Goal: Transaction & Acquisition: Purchase product/service

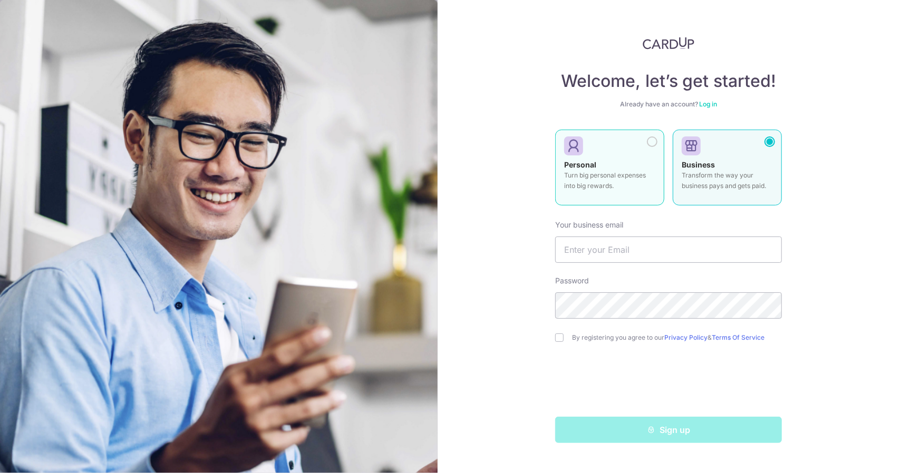
click at [629, 160] on div "Personal Turn big personal expenses into big rewards." at bounding box center [609, 178] width 91 height 37
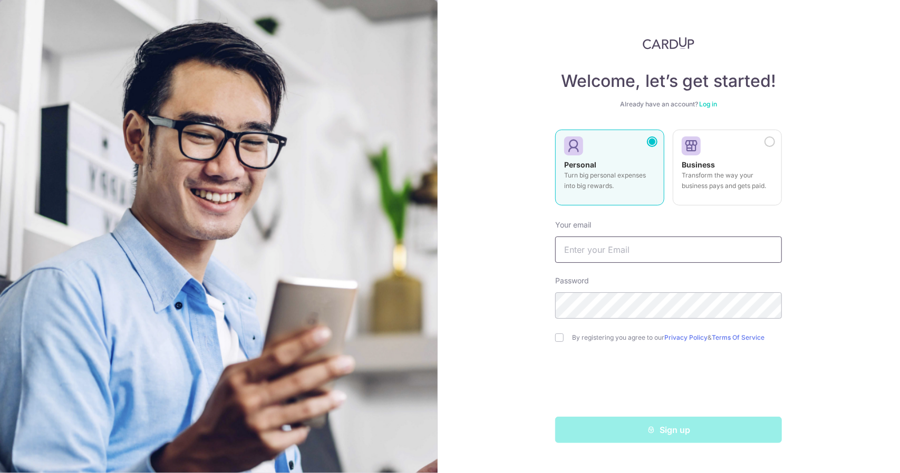
click at [616, 247] on input "text" at bounding box center [668, 250] width 227 height 26
type input "[EMAIL_ADDRESS][DOMAIN_NAME]"
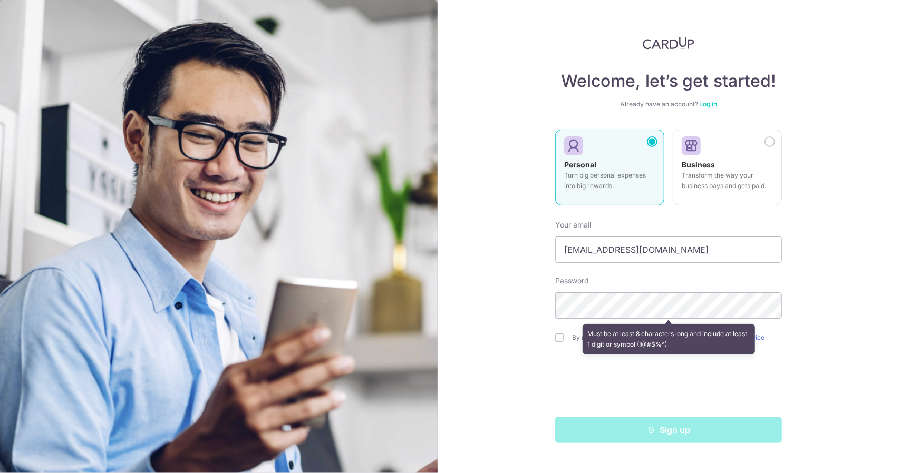
click at [803, 248] on div "Welcome, let’s get started! Already have an account? Log in Personal Turn big p…" at bounding box center [669, 236] width 463 height 473
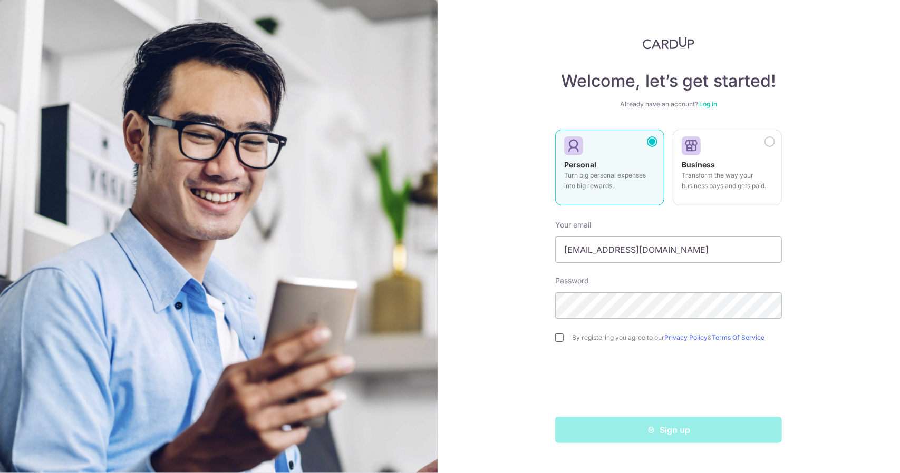
click at [556, 338] on input "checkbox" at bounding box center [559, 338] width 8 height 8
checkbox input "true"
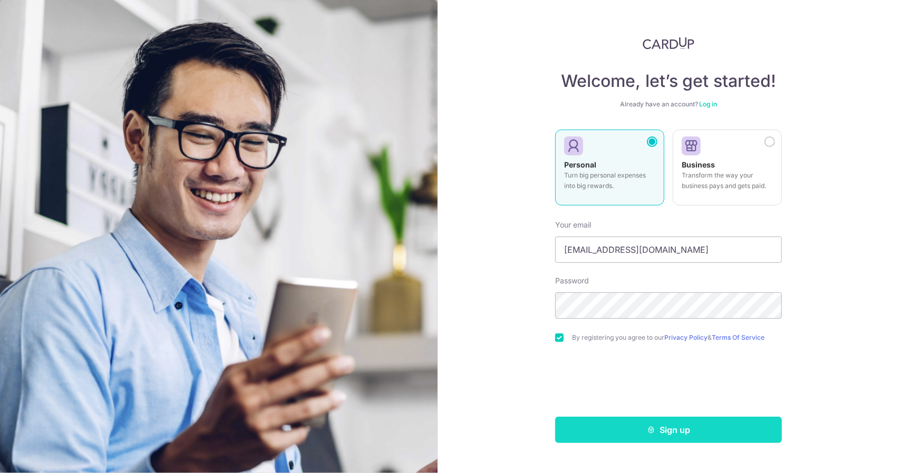
click at [669, 429] on button "Sign up" at bounding box center [668, 430] width 227 height 26
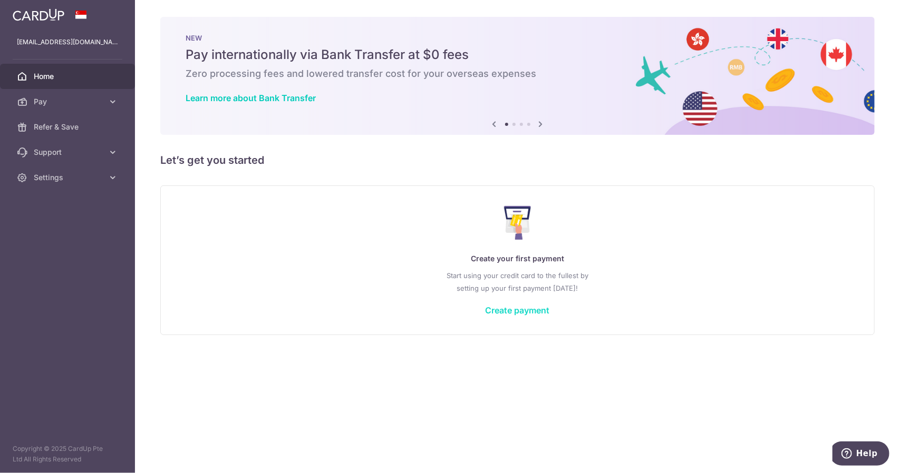
click at [507, 313] on link "Create payment" at bounding box center [517, 310] width 64 height 11
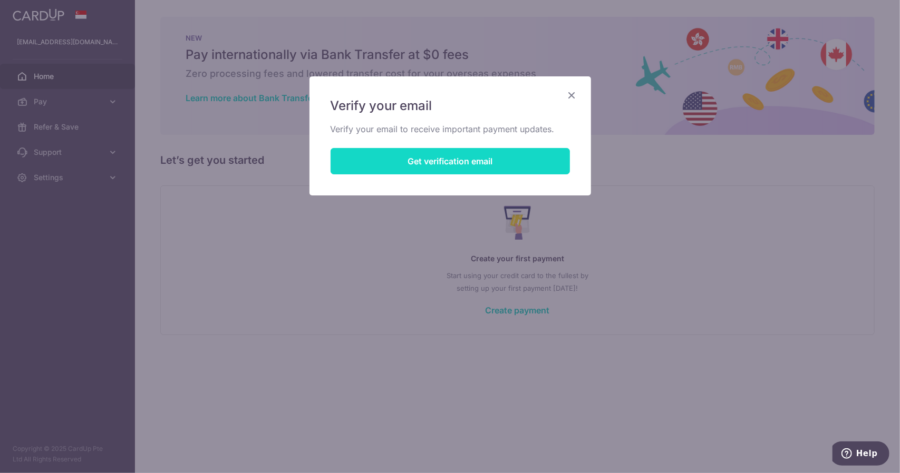
click at [513, 157] on button "Get verification email" at bounding box center [450, 161] width 239 height 26
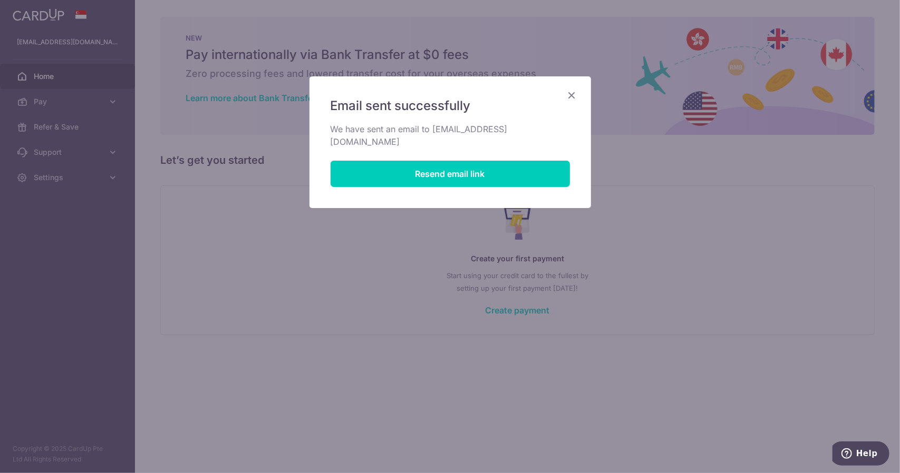
click at [576, 93] on icon "Close" at bounding box center [572, 95] width 13 height 13
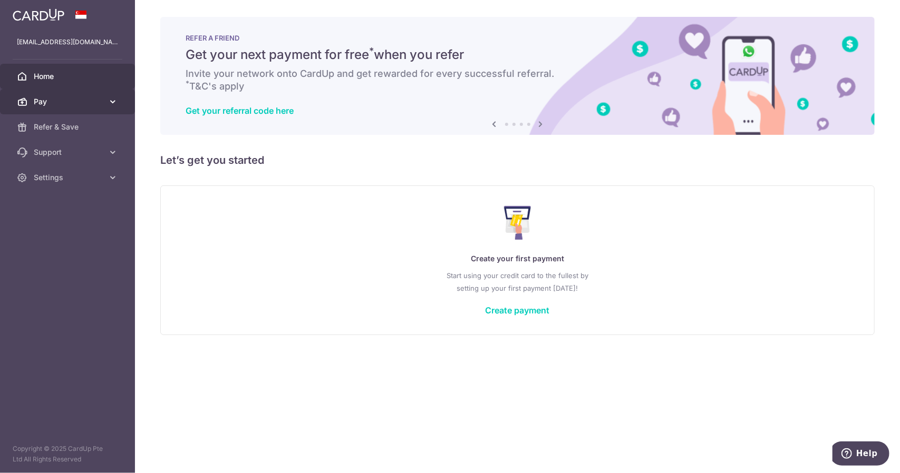
click at [43, 103] on span "Pay" at bounding box center [69, 101] width 70 height 11
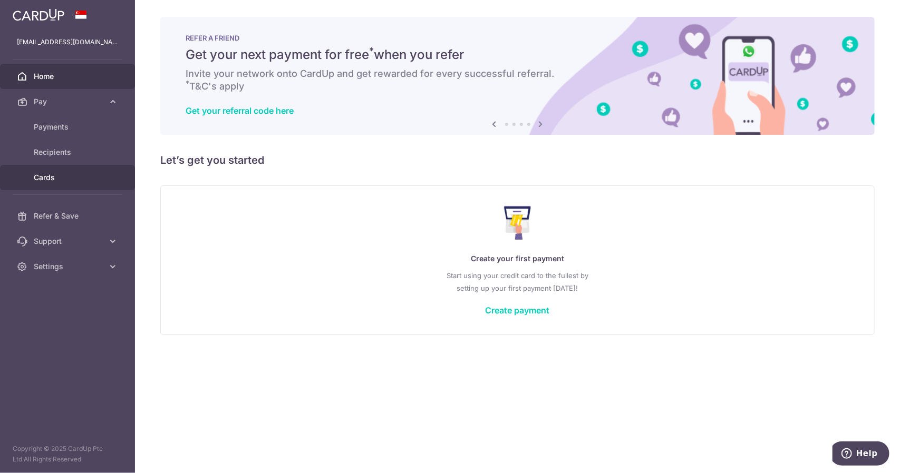
click at [52, 171] on link "Cards" at bounding box center [67, 177] width 135 height 25
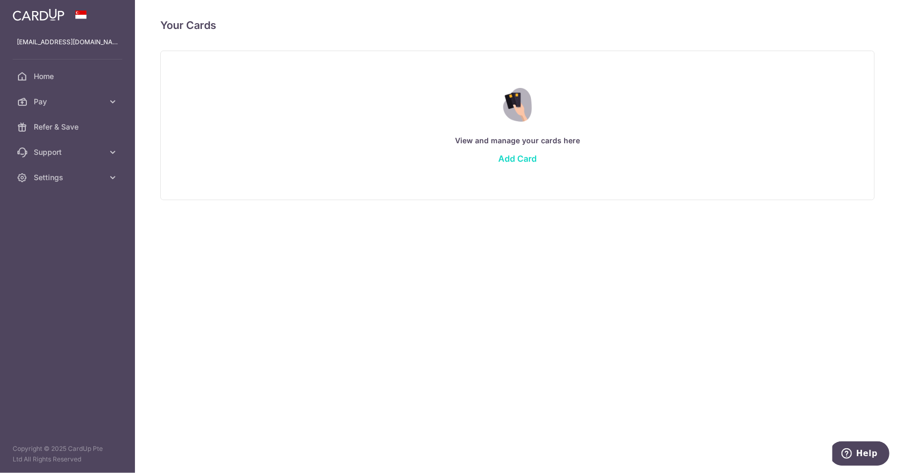
click at [511, 158] on link "Add Card" at bounding box center [517, 158] width 38 height 11
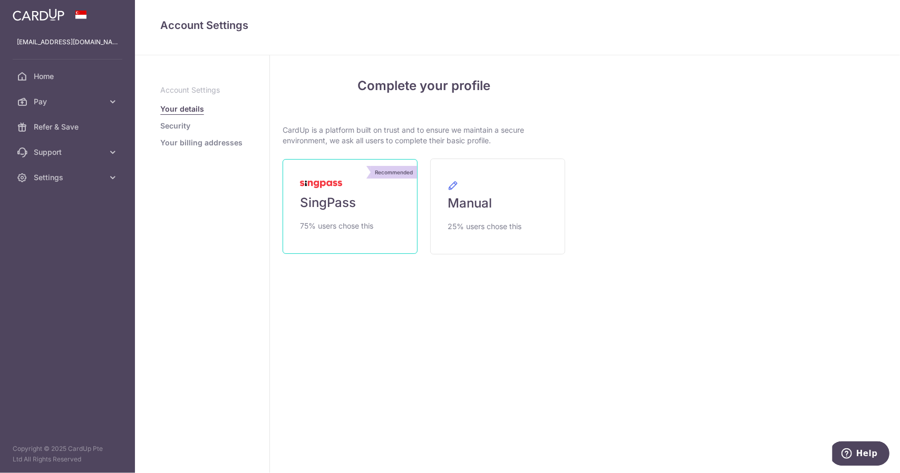
click at [384, 213] on link "Recommended SingPass 75% users chose this" at bounding box center [350, 206] width 135 height 95
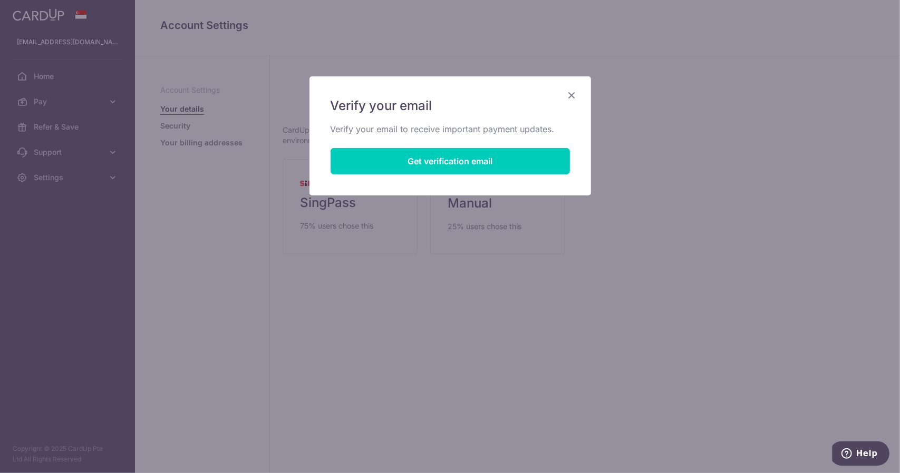
click at [424, 323] on div "Verify your email Verify your email to receive important payment updates. Get v…" at bounding box center [450, 236] width 900 height 473
click at [574, 96] on icon "Close" at bounding box center [572, 95] width 13 height 13
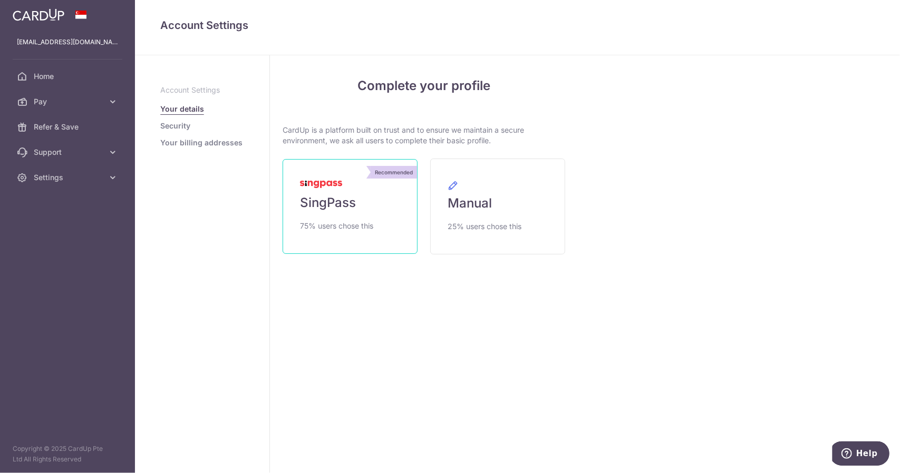
click at [344, 190] on link "Recommended SingPass 75% users chose this" at bounding box center [350, 206] width 135 height 95
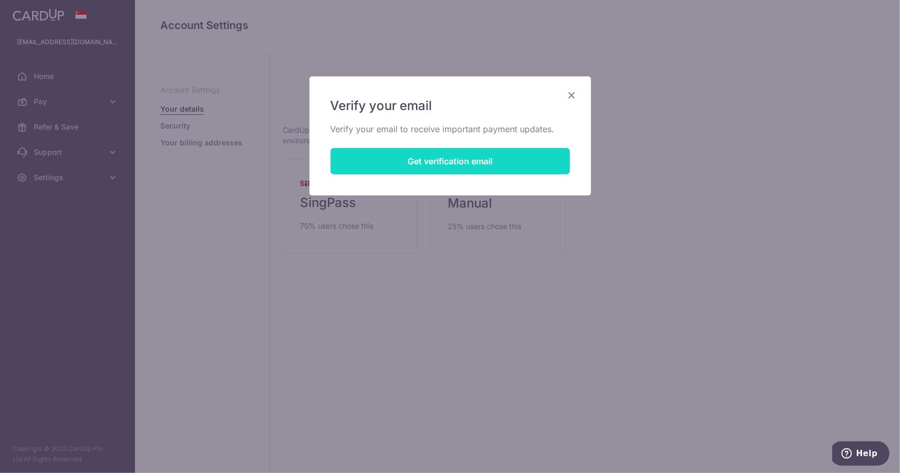
click at [448, 162] on button "Get verification email" at bounding box center [450, 161] width 239 height 26
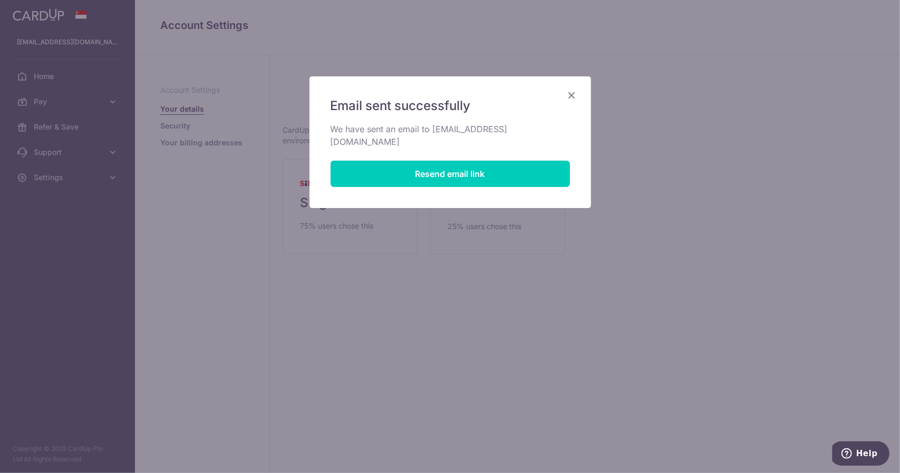
click at [569, 93] on icon "Close" at bounding box center [572, 95] width 13 height 13
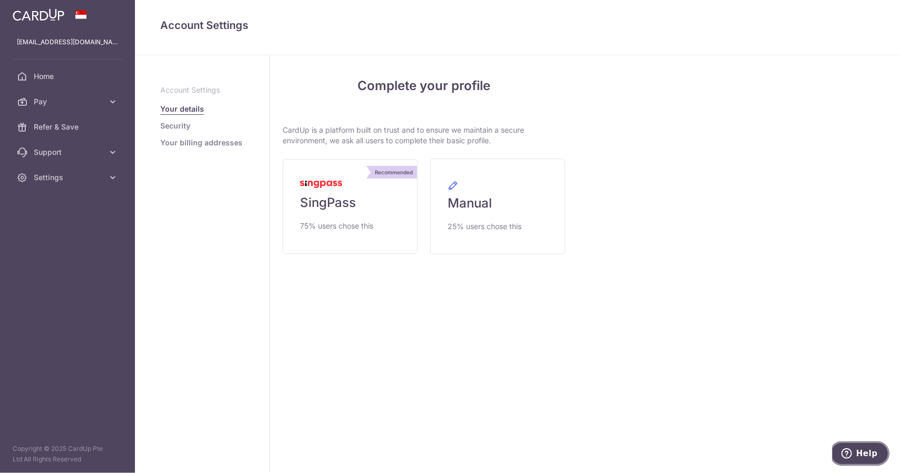
drag, startPoint x: 857, startPoint y: 452, endPoint x: 1647, endPoint y: 877, distance: 896.4
click at [856, 452] on span "Help" at bounding box center [848, 453] width 15 height 11
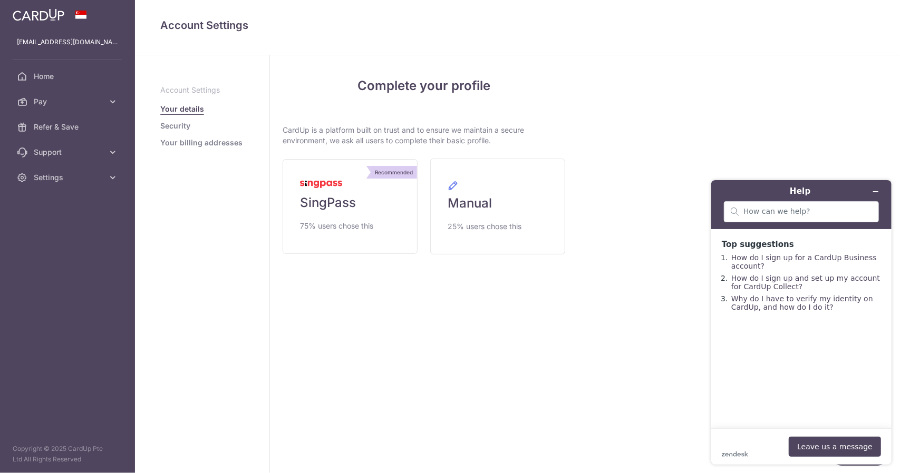
click at [657, 334] on div "My Details Please provide your full name as per your NRIC/ FIN for verification…" at bounding box center [739, 264] width 322 height 418
click at [840, 136] on div "My Details Please provide your full name as per your NRIC/ FIN for verification…" at bounding box center [739, 264] width 322 height 418
click at [372, 229] on span "75% users chose this" at bounding box center [336, 226] width 73 height 13
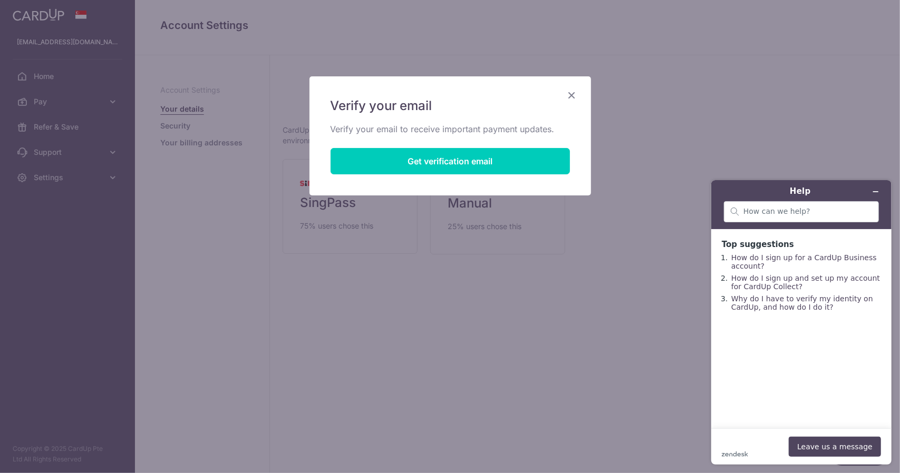
drag, startPoint x: 567, startPoint y: 439, endPoint x: 578, endPoint y: 452, distance: 17.6
click at [567, 439] on div "Verify your email Verify your email to receive important payment updates. Get v…" at bounding box center [450, 236] width 900 height 473
click at [488, 349] on div "Verify your email Verify your email to receive important payment updates. Get v…" at bounding box center [450, 236] width 900 height 473
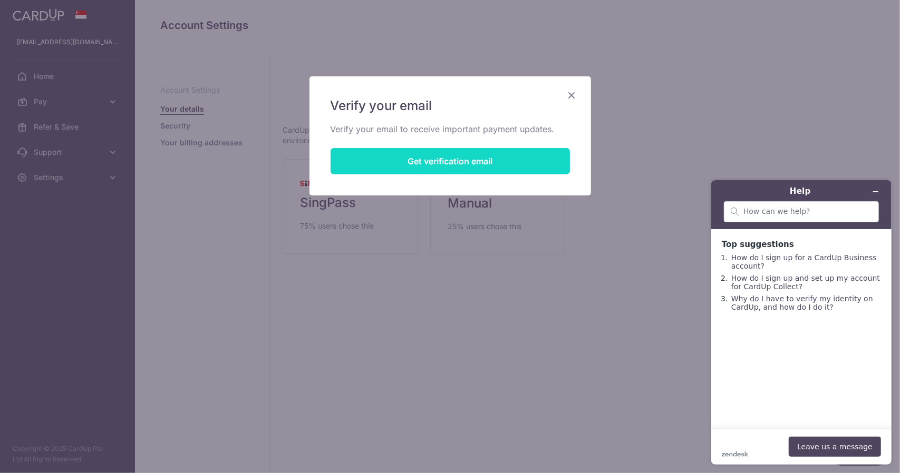
click at [411, 158] on button "Get verification email" at bounding box center [450, 161] width 239 height 26
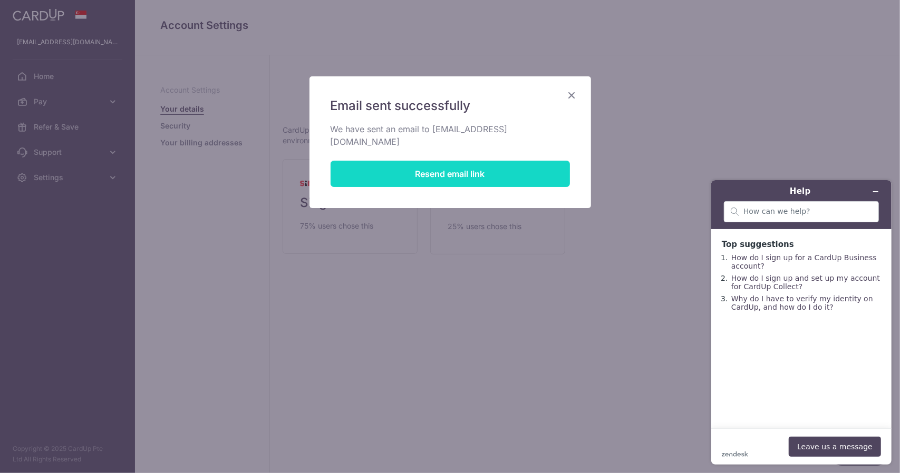
click at [482, 161] on button "Resend email link" at bounding box center [450, 174] width 239 height 26
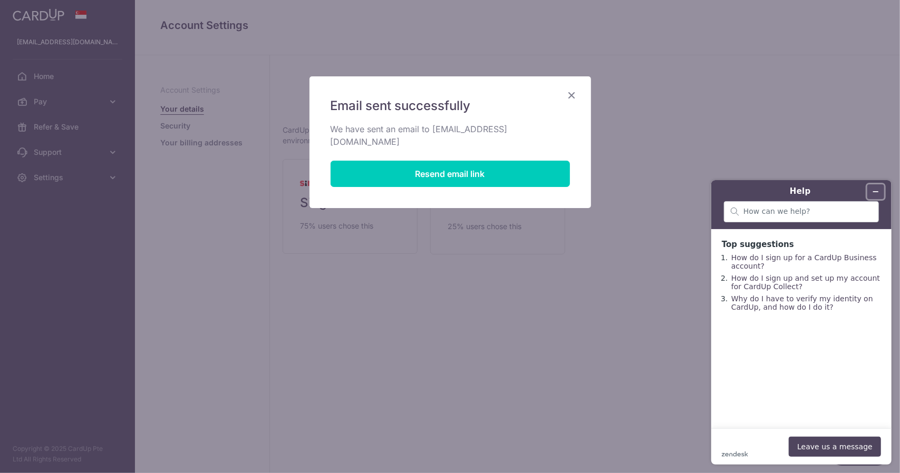
click at [876, 189] on icon "Minimise widget" at bounding box center [874, 191] width 7 height 7
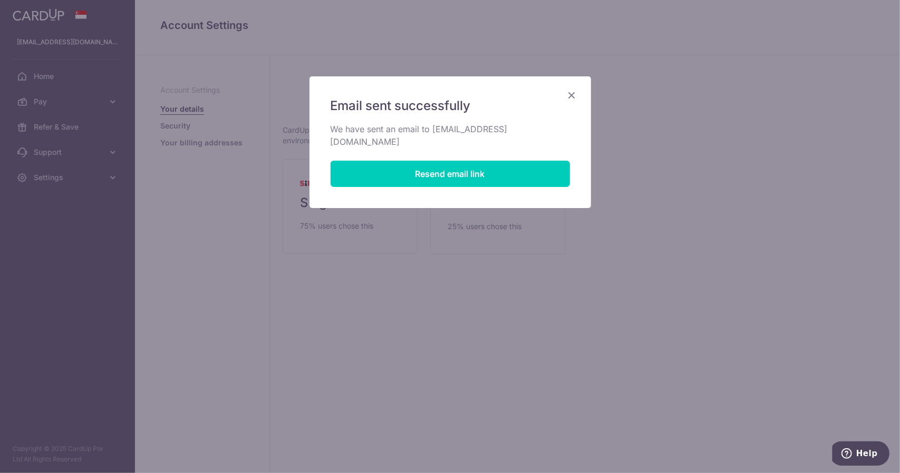
click at [575, 99] on icon "Close" at bounding box center [572, 95] width 13 height 13
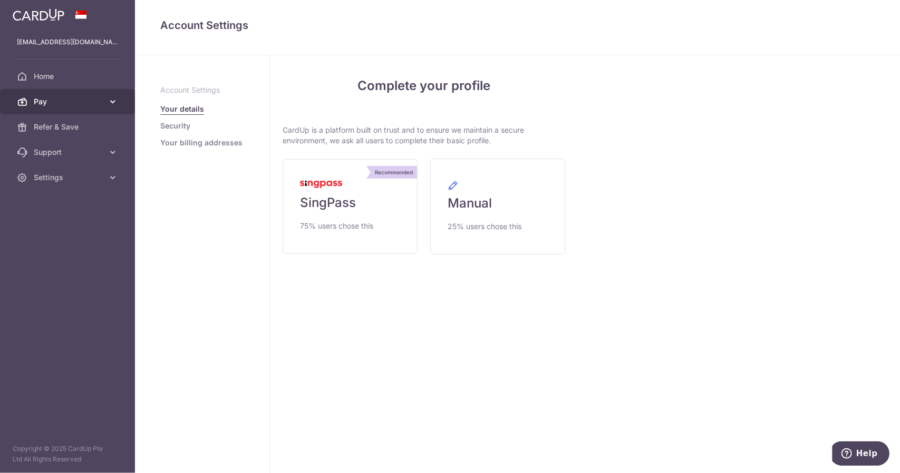
click at [86, 105] on span "Pay" at bounding box center [69, 101] width 70 height 11
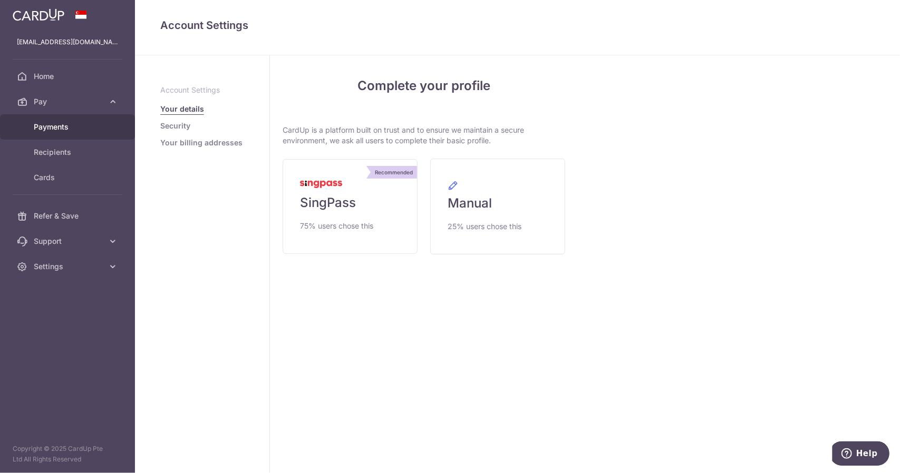
click at [81, 132] on span "Payments" at bounding box center [69, 127] width 70 height 11
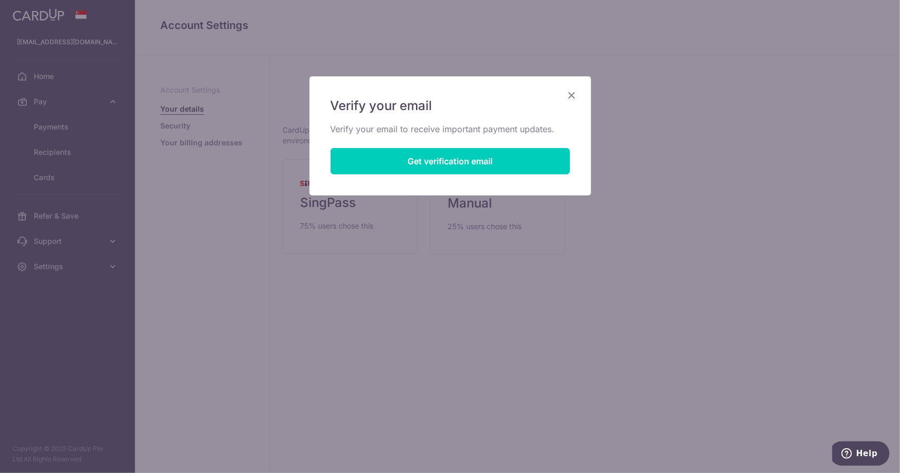
click at [574, 95] on icon "Close" at bounding box center [572, 95] width 13 height 13
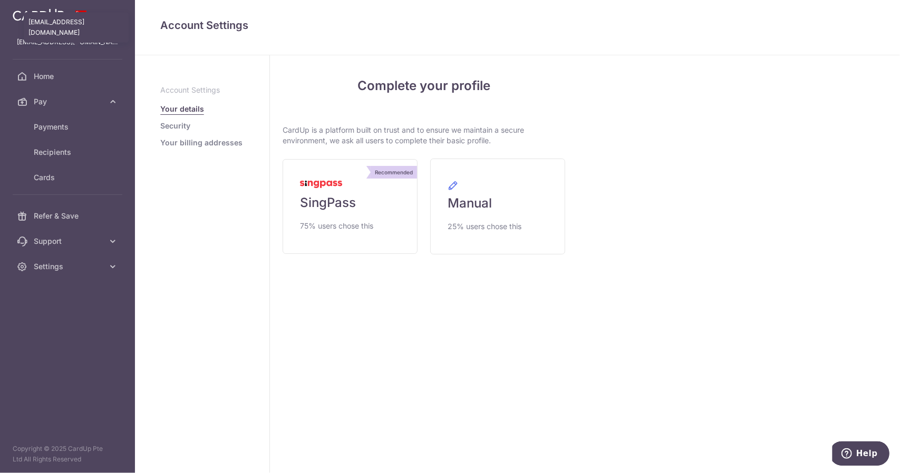
click at [57, 45] on p "[EMAIL_ADDRESS][DOMAIN_NAME]" at bounding box center [67, 42] width 101 height 11
click at [55, 20] on img at bounding box center [39, 14] width 52 height 13
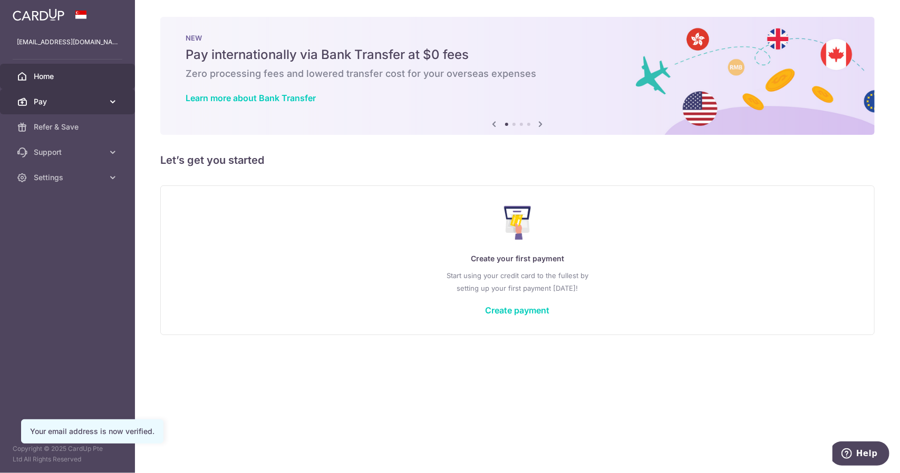
click at [83, 109] on link "Pay" at bounding box center [67, 101] width 135 height 25
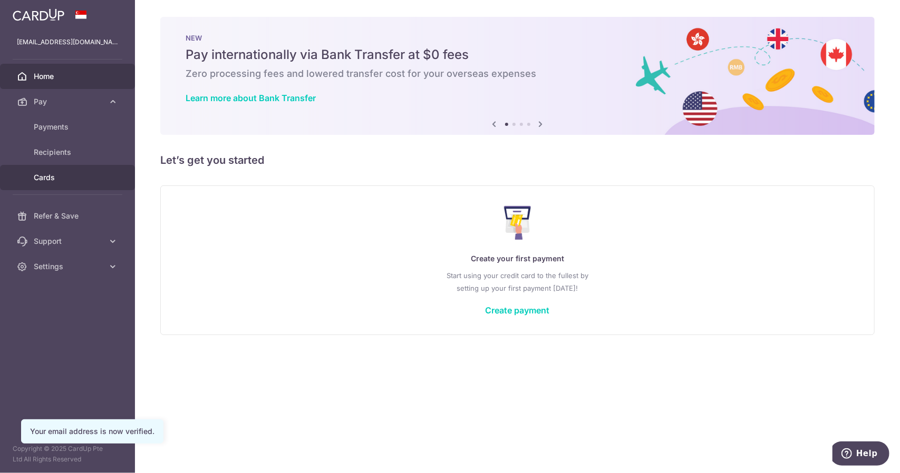
click at [60, 177] on span "Cards" at bounding box center [69, 177] width 70 height 11
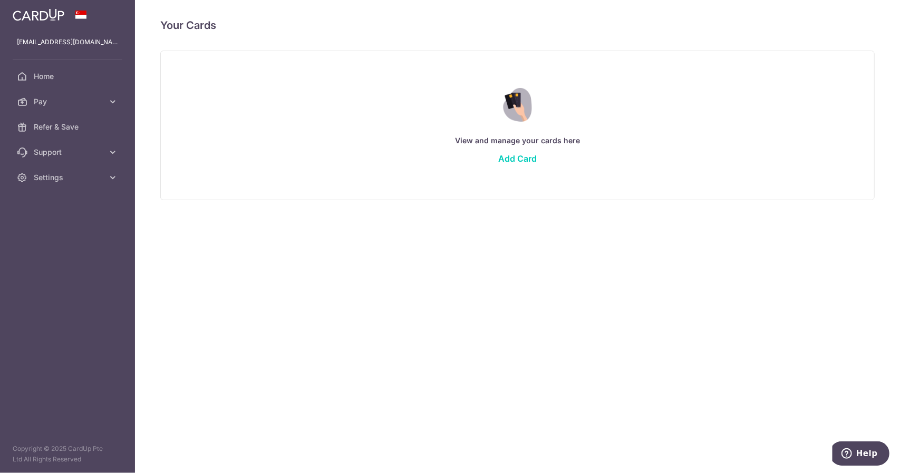
click at [498, 160] on div "View and manage your cards here Add Card" at bounding box center [517, 125] width 688 height 91
click at [518, 158] on link "Add Card" at bounding box center [517, 158] width 38 height 11
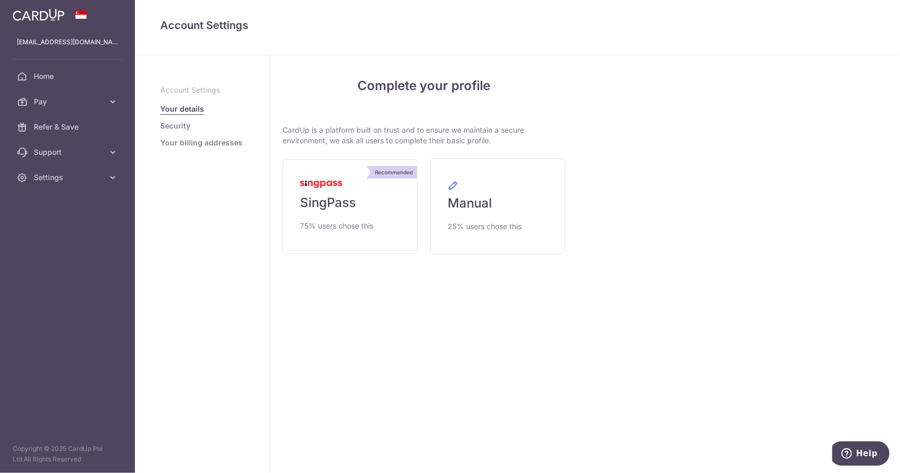
click at [688, 276] on div "My Details Please provide your full name as per your NRIC/ FIN for verification…" at bounding box center [739, 264] width 322 height 418
click at [387, 220] on link "Recommended SingPass 75% users chose this" at bounding box center [350, 206] width 135 height 95
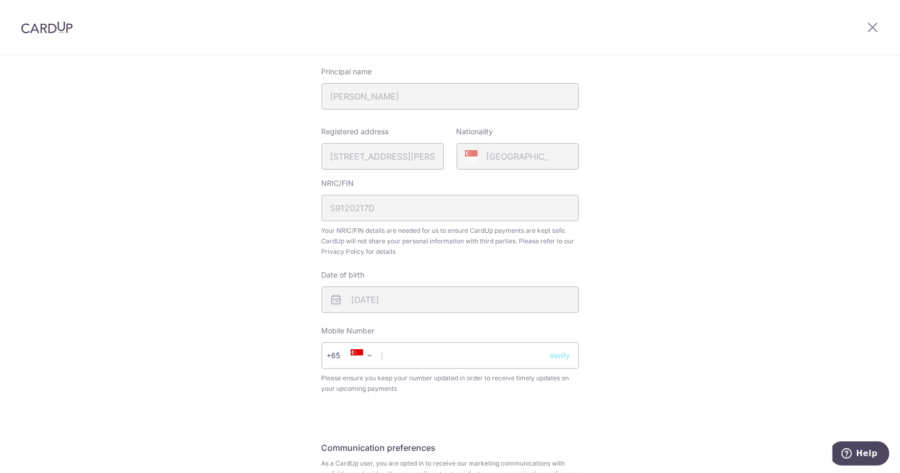
scroll to position [264, 0]
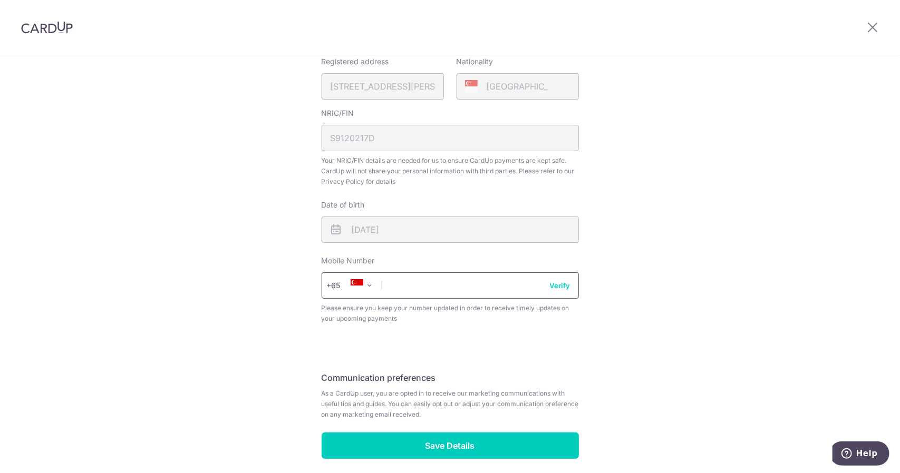
click at [468, 290] on input "text" at bounding box center [450, 286] width 257 height 26
type input "90222867"
click at [553, 287] on button "Verify" at bounding box center [560, 285] width 21 height 11
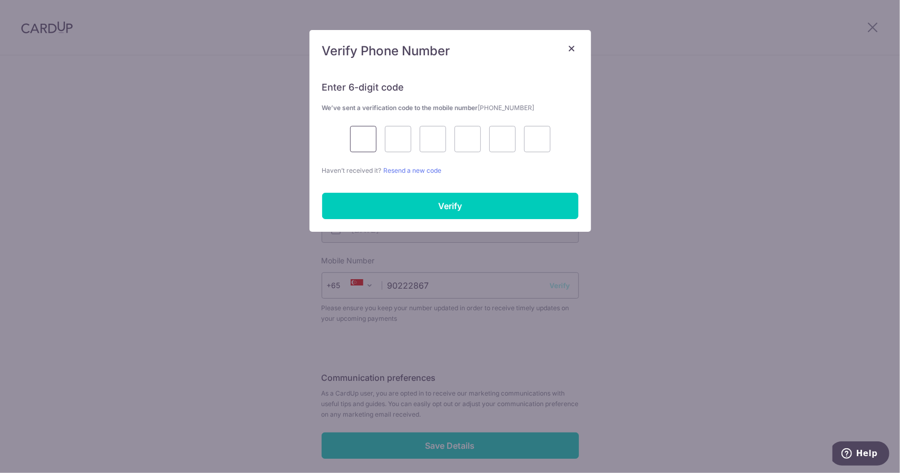
click at [371, 142] on input "text" at bounding box center [363, 139] width 26 height 26
type input "6"
type input "1"
type input "7"
type input "9"
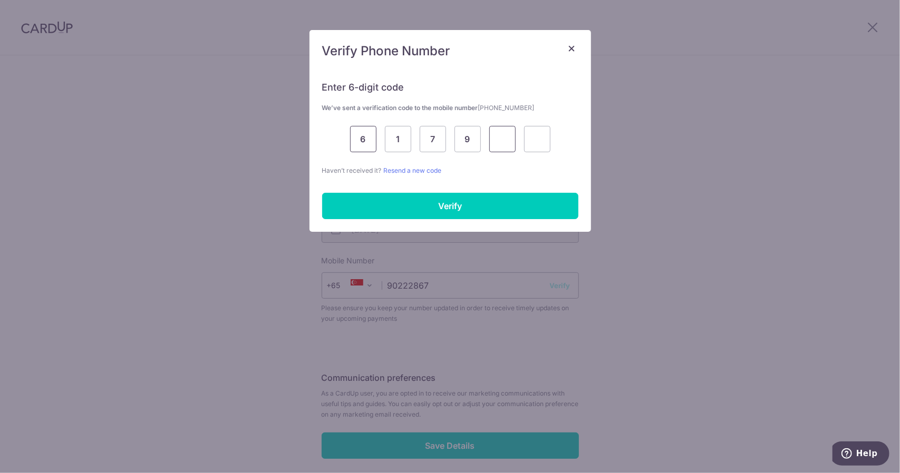
type input "0"
type input "4"
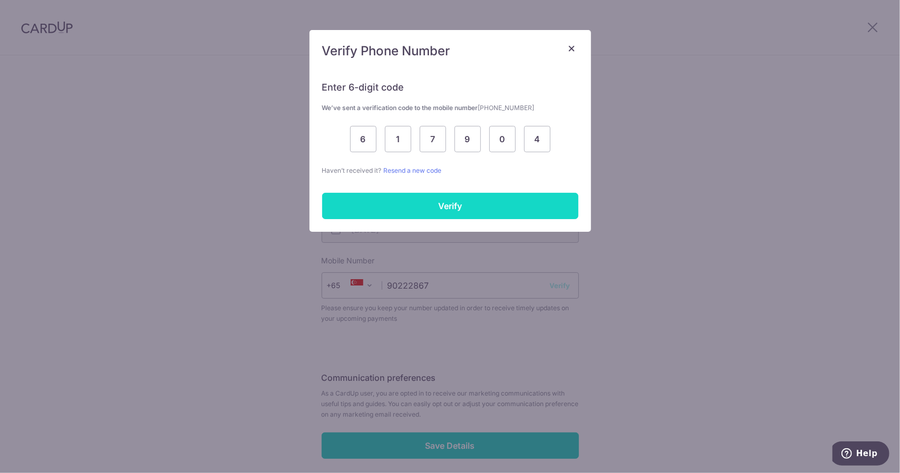
click at [388, 203] on input "Verify" at bounding box center [450, 206] width 256 height 26
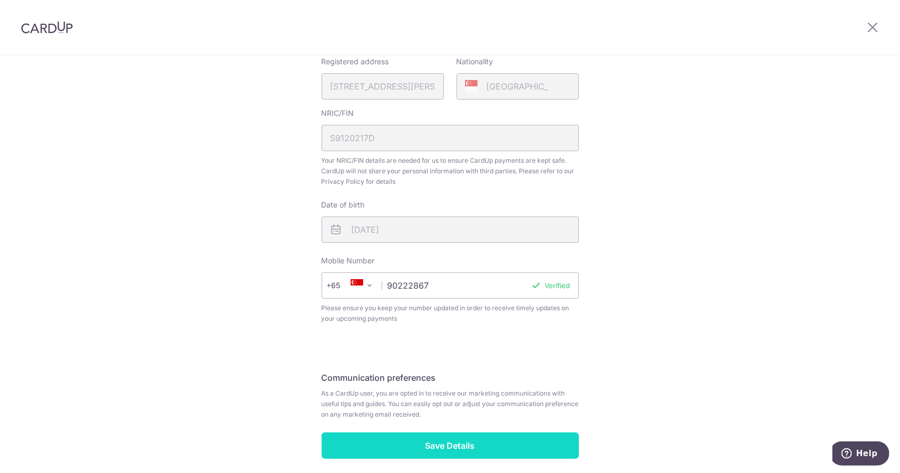
click at [440, 445] on input "Save Details" at bounding box center [450, 446] width 257 height 26
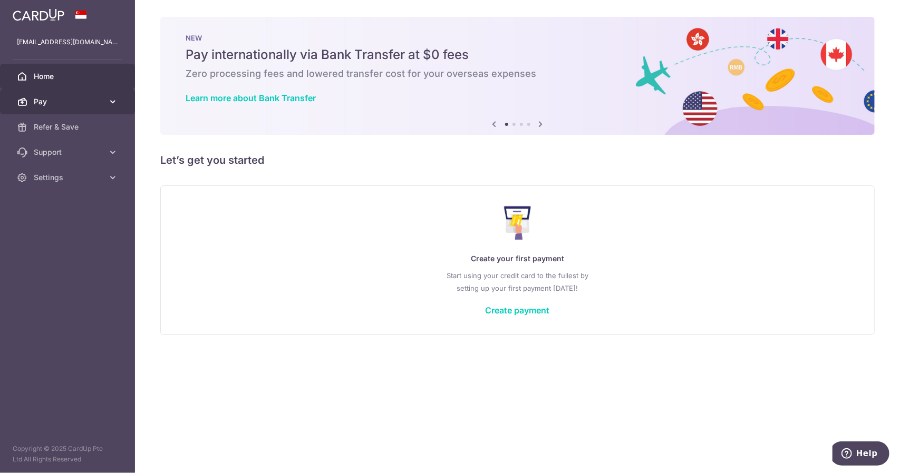
click at [90, 102] on span "Pay" at bounding box center [69, 101] width 70 height 11
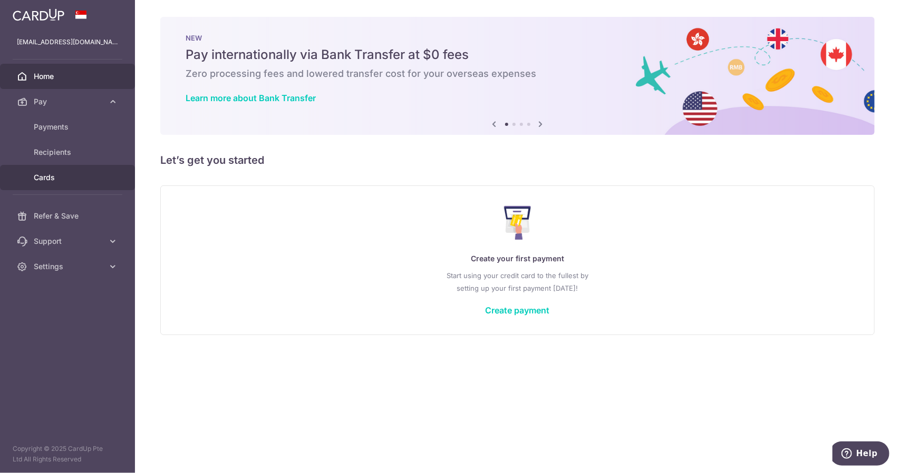
click at [58, 173] on span "Cards" at bounding box center [69, 177] width 70 height 11
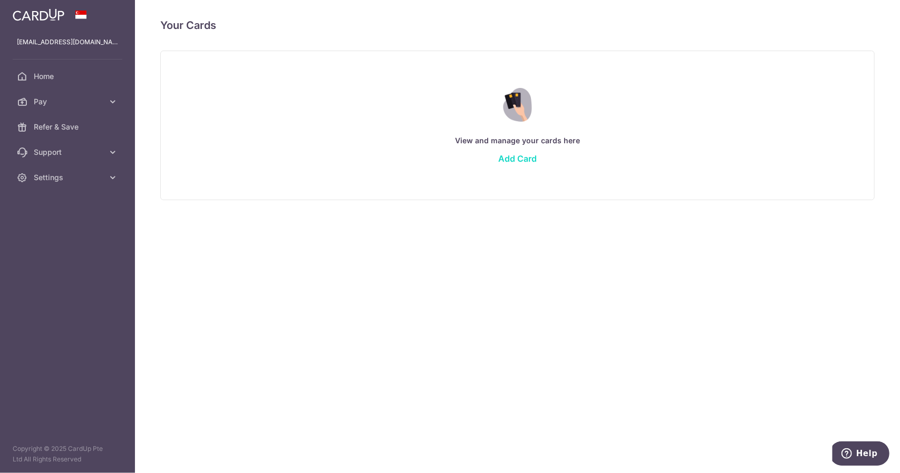
click at [503, 156] on link "Add Card" at bounding box center [517, 158] width 38 height 11
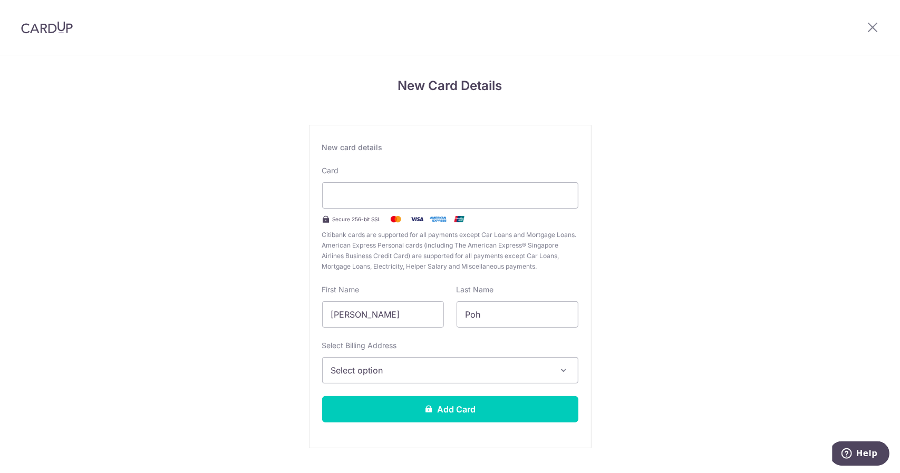
click at [480, 377] on button "Select option" at bounding box center [450, 370] width 256 height 26
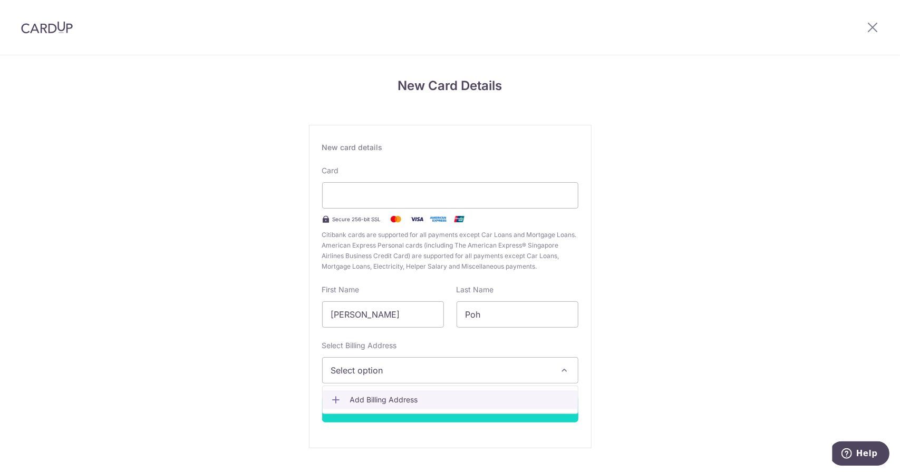
click at [459, 396] on span "Add Billing Address" at bounding box center [459, 400] width 219 height 11
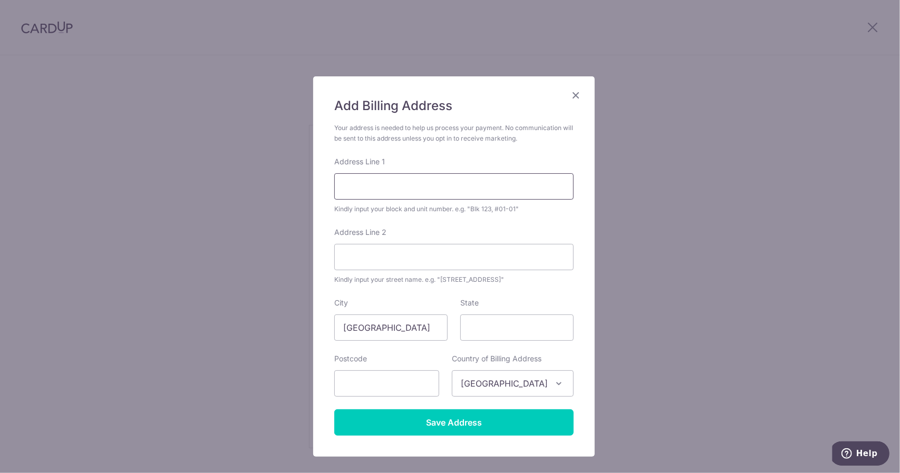
click at [445, 195] on input "Address Line 1" at bounding box center [453, 186] width 239 height 26
type input "[STREET_ADDRESS][PERSON_NAME]"
click at [385, 380] on input "text" at bounding box center [386, 384] width 105 height 26
type input "598727"
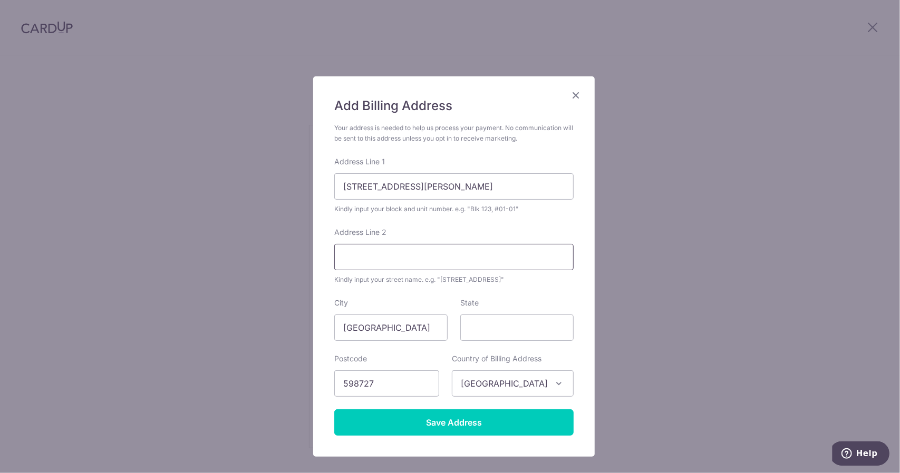
click at [450, 266] on input "Address Line 2" at bounding box center [453, 257] width 239 height 26
click at [678, 361] on div "Add Billing Address Your address is needed to help us process your payment. No …" at bounding box center [450, 236] width 900 height 473
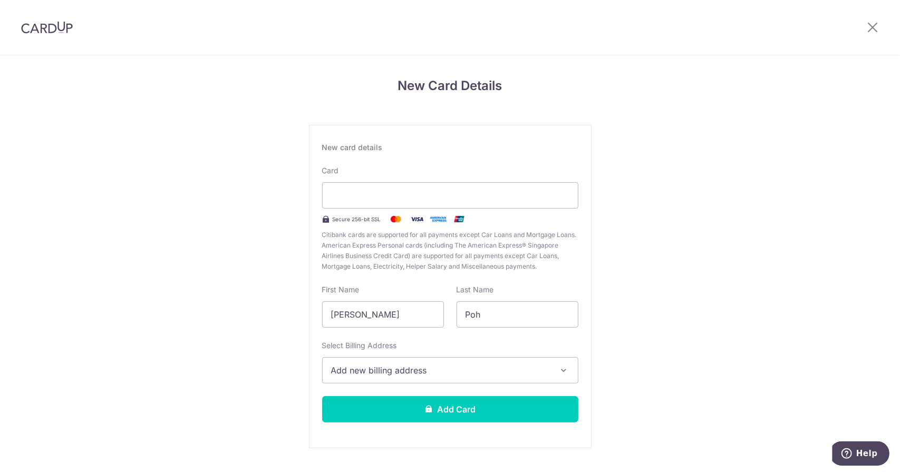
click at [530, 365] on span "Add new billing address" at bounding box center [440, 370] width 219 height 13
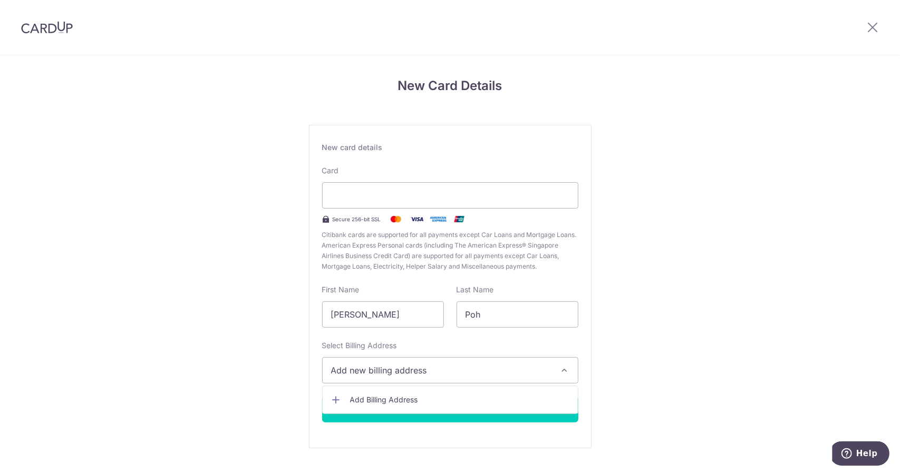
click at [492, 400] on span "Add Billing Address" at bounding box center [459, 400] width 219 height 11
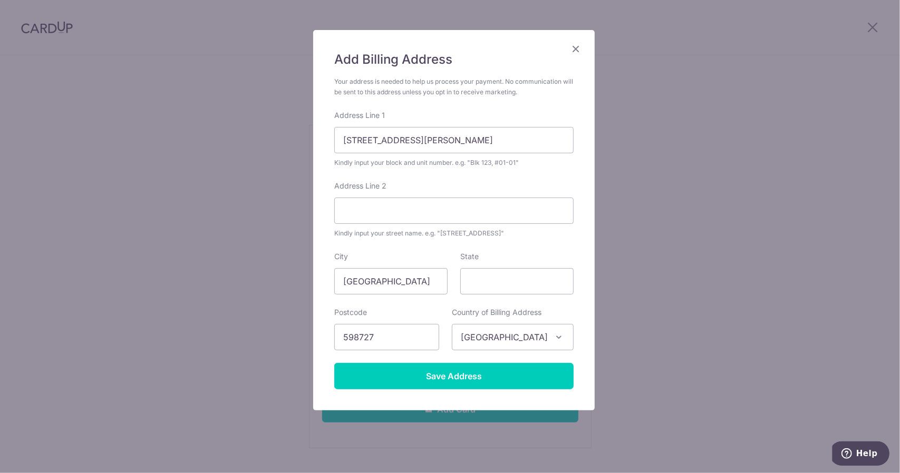
scroll to position [59, 0]
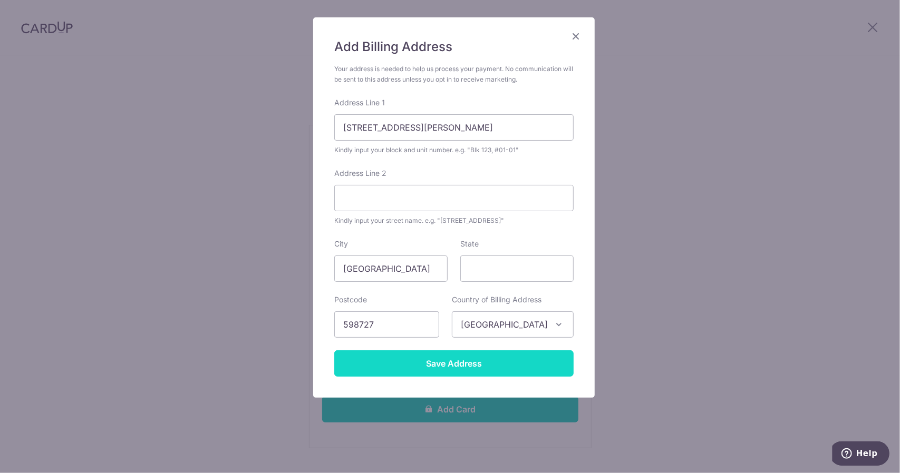
click at [452, 356] on input "Save Address" at bounding box center [453, 364] width 239 height 26
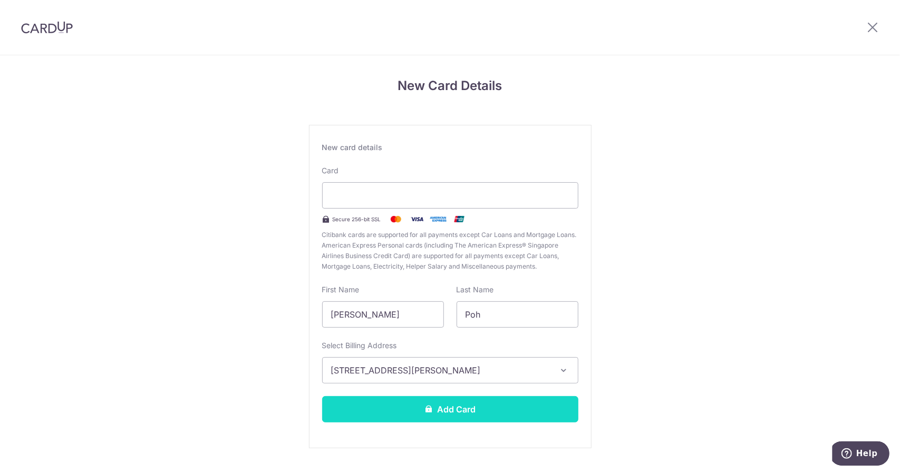
click at [440, 413] on button "Add Card" at bounding box center [450, 409] width 256 height 26
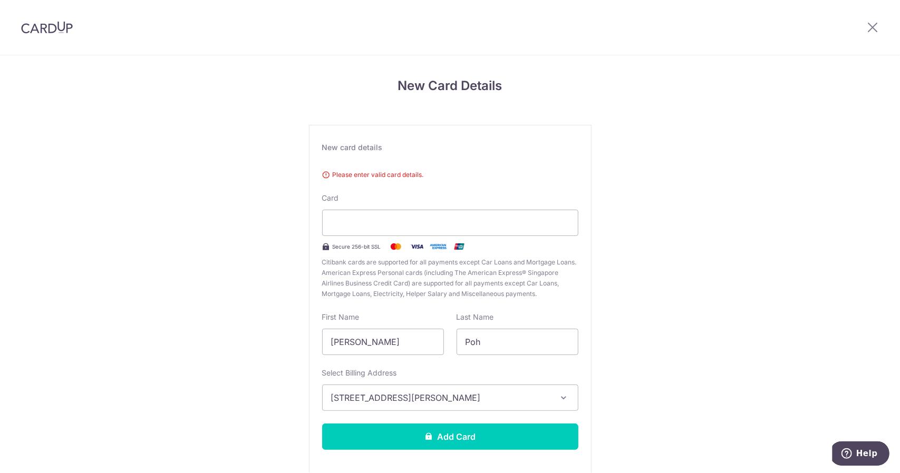
click at [438, 200] on div "Please enter valid card details. Card Secure 256-bit SSL Citibank cards are sup…" at bounding box center [450, 233] width 256 height 134
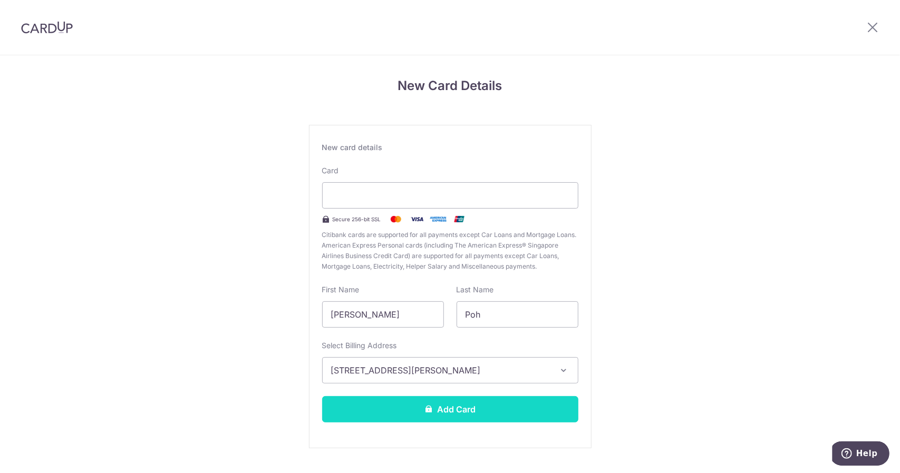
click at [441, 402] on button "Add Card" at bounding box center [450, 409] width 256 height 26
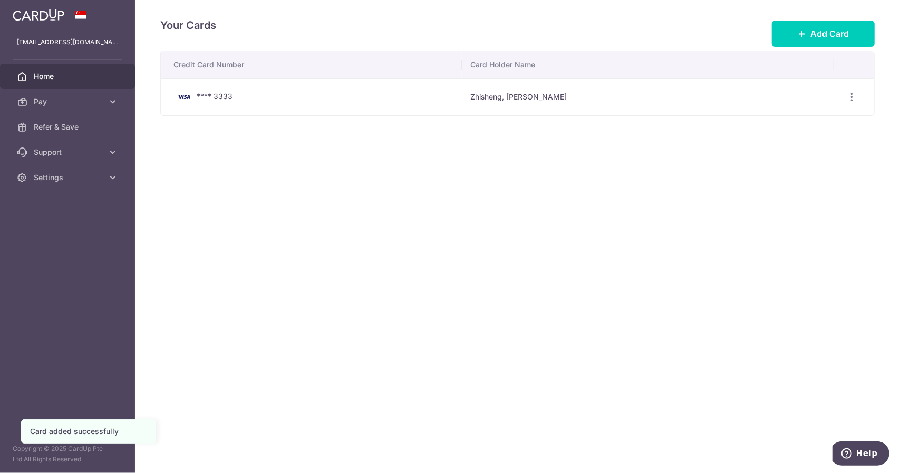
click at [45, 74] on span "Home" at bounding box center [69, 76] width 70 height 11
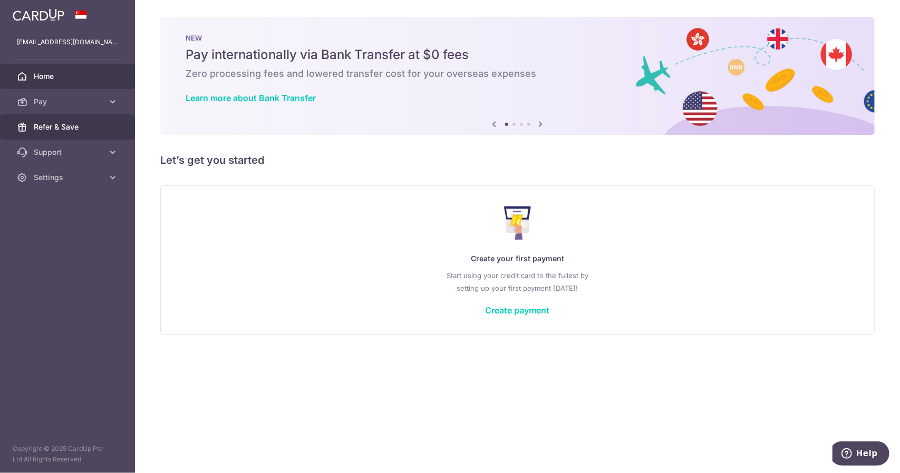
click at [51, 134] on link "Refer & Save" at bounding box center [67, 126] width 135 height 25
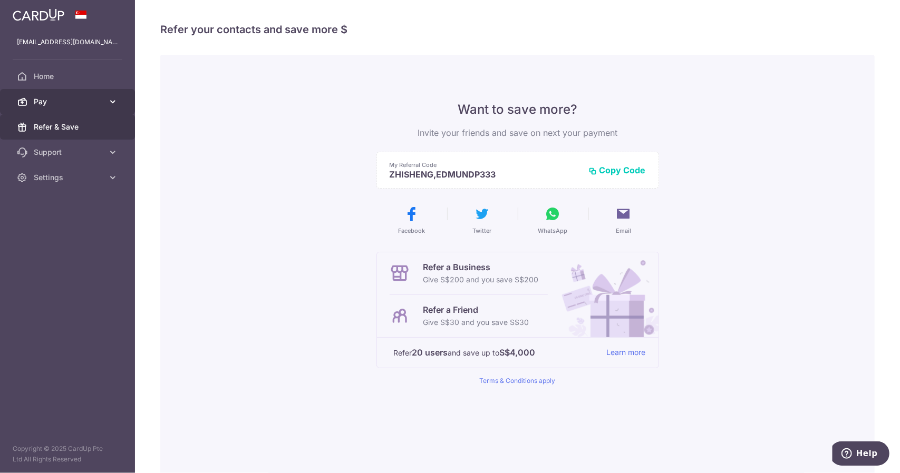
click at [45, 104] on span "Pay" at bounding box center [69, 101] width 70 height 11
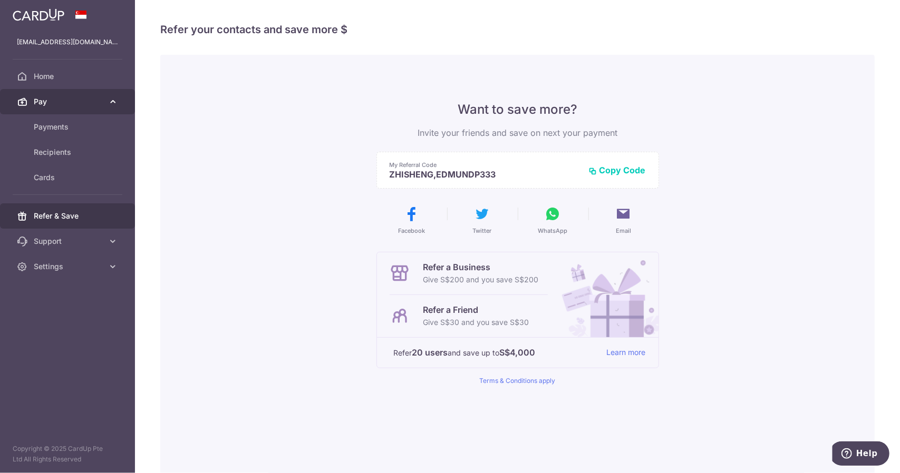
click at [45, 104] on span "Pay" at bounding box center [69, 101] width 70 height 11
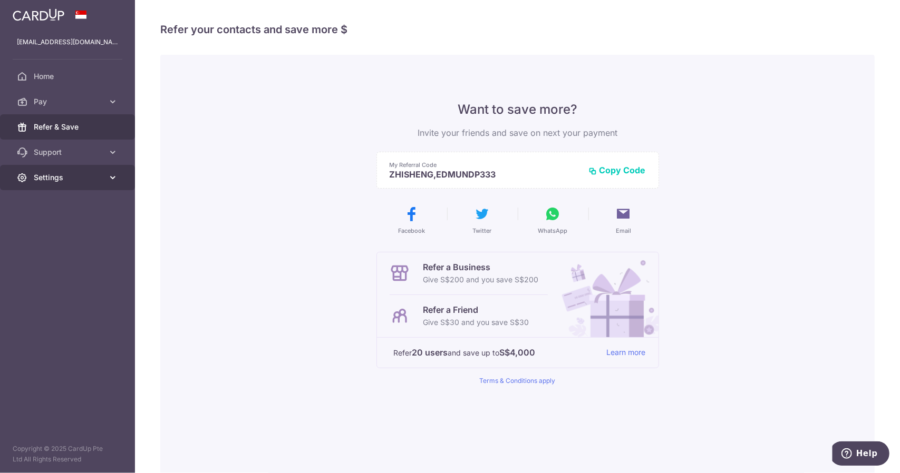
click at [69, 174] on span "Settings" at bounding box center [69, 177] width 70 height 11
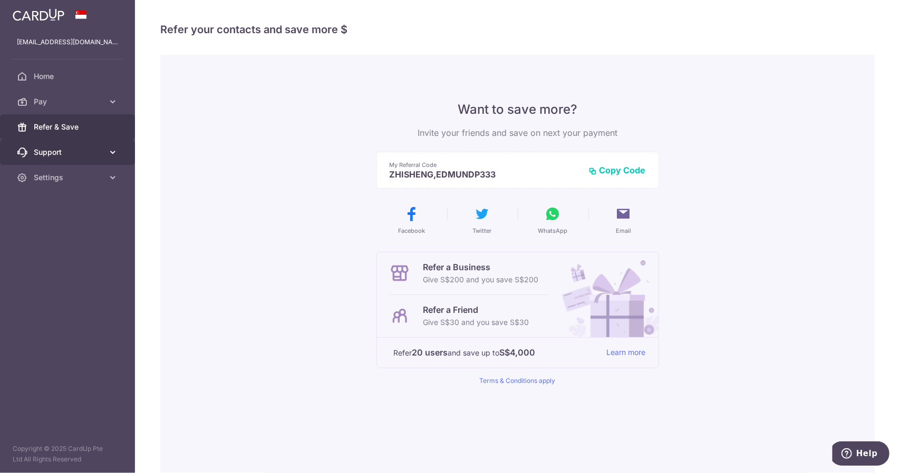
click at [74, 158] on link "Support" at bounding box center [67, 152] width 135 height 25
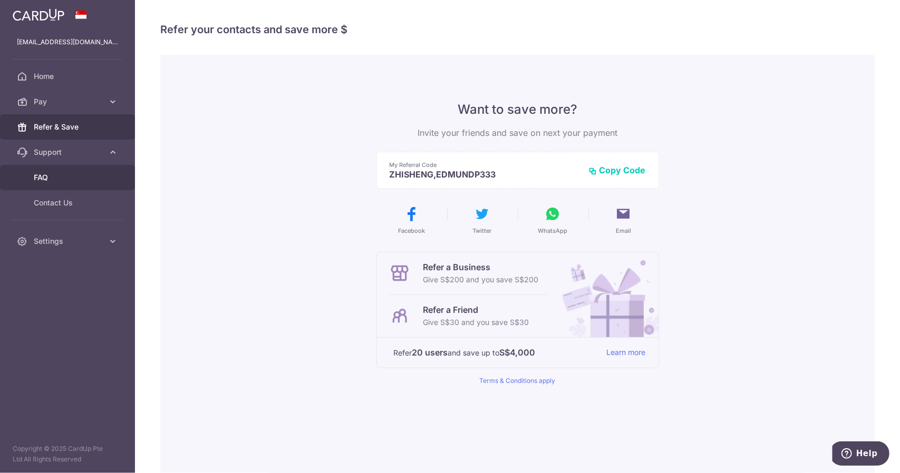
click at [67, 175] on span "FAQ" at bounding box center [69, 177] width 70 height 11
